Goal: Information Seeking & Learning: Learn about a topic

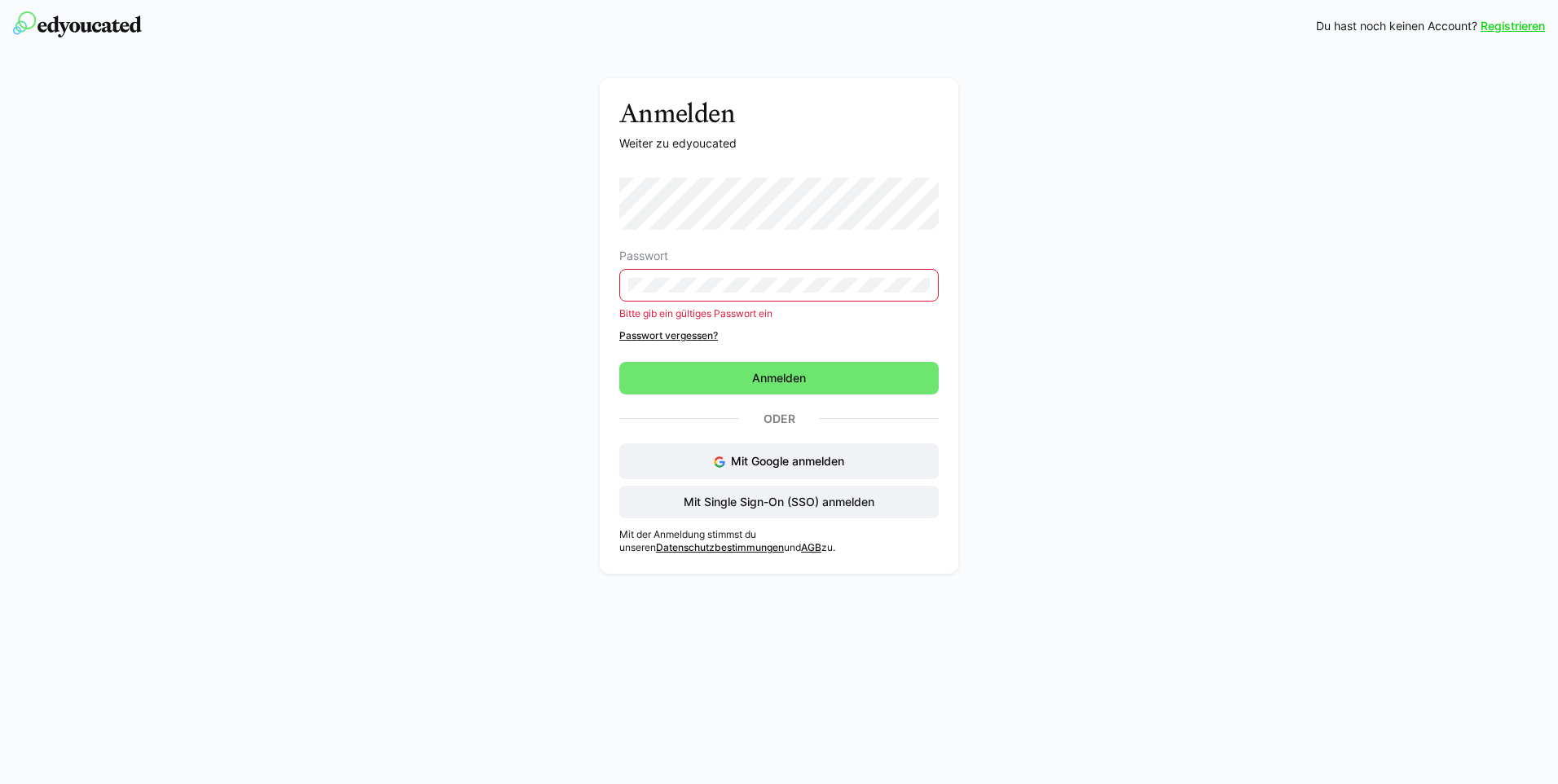
click at [762, 356] on form "Passwort Bitte gib ein gültiges Passwort ein Passwort vergessen? Anmelden" at bounding box center [779, 286] width 319 height 217
click at [767, 504] on span "Mit Single Sign-On (SSO) anmelden" at bounding box center [779, 502] width 195 height 17
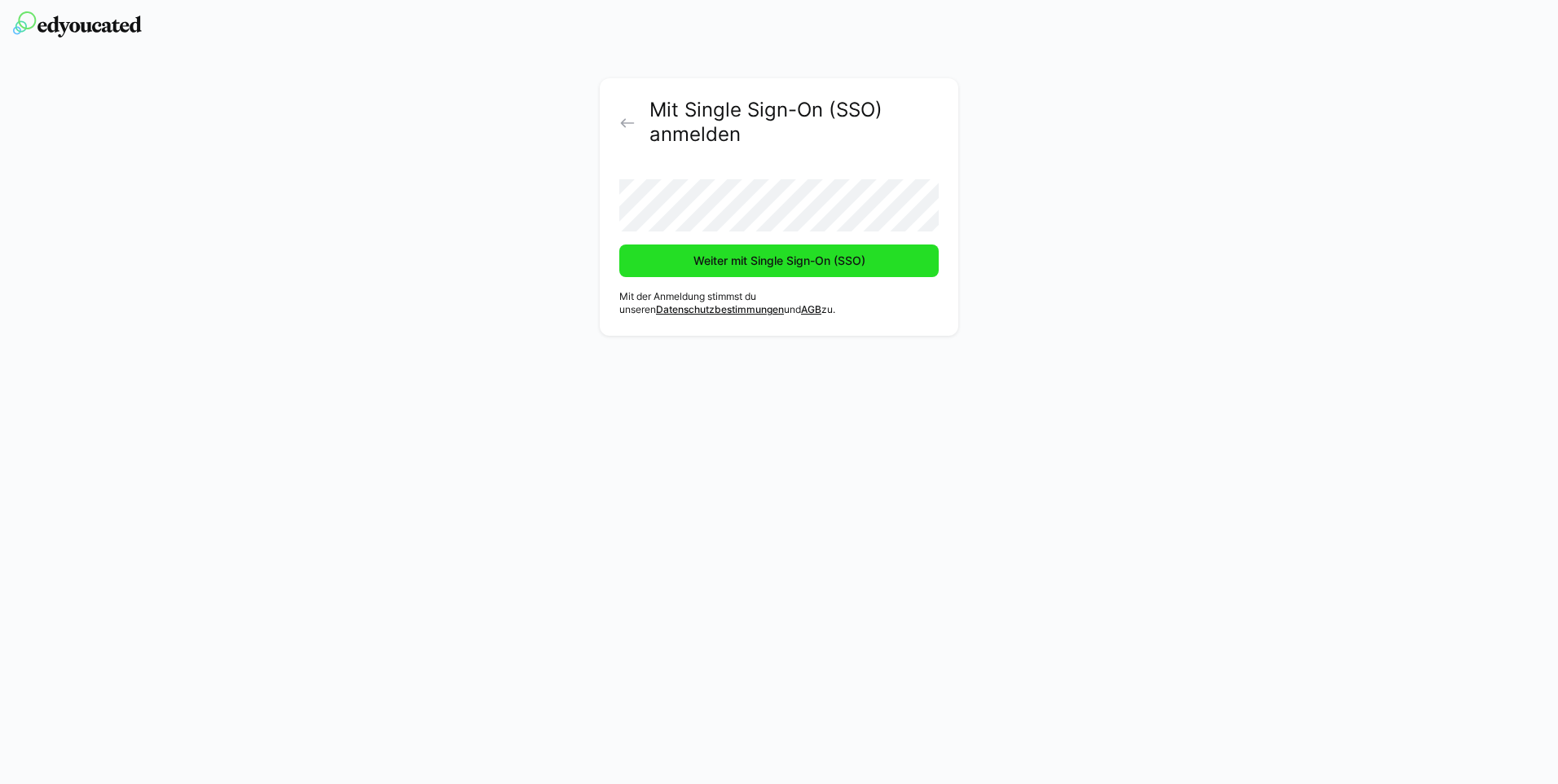
click at [740, 268] on span "Weiter mit Single Sign-On (SSO)" at bounding box center [779, 261] width 177 height 17
